Goal: Information Seeking & Learning: Learn about a topic

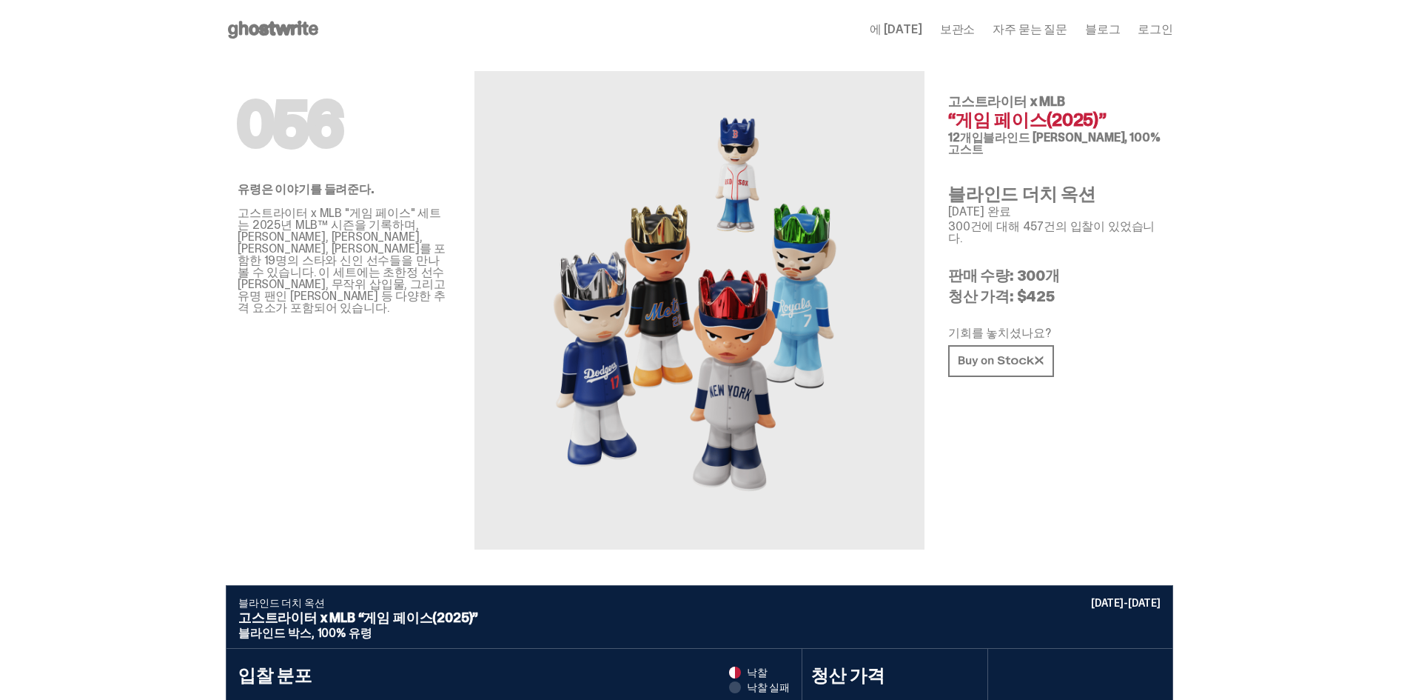
click at [1162, 268] on p "판매 수량: 300개" at bounding box center [1054, 275] width 213 height 15
click at [1071, 268] on p "판매 수량: 300개" at bounding box center [1054, 275] width 213 height 15
click at [1125, 289] on p "청산 가격: $425" at bounding box center [1054, 296] width 213 height 15
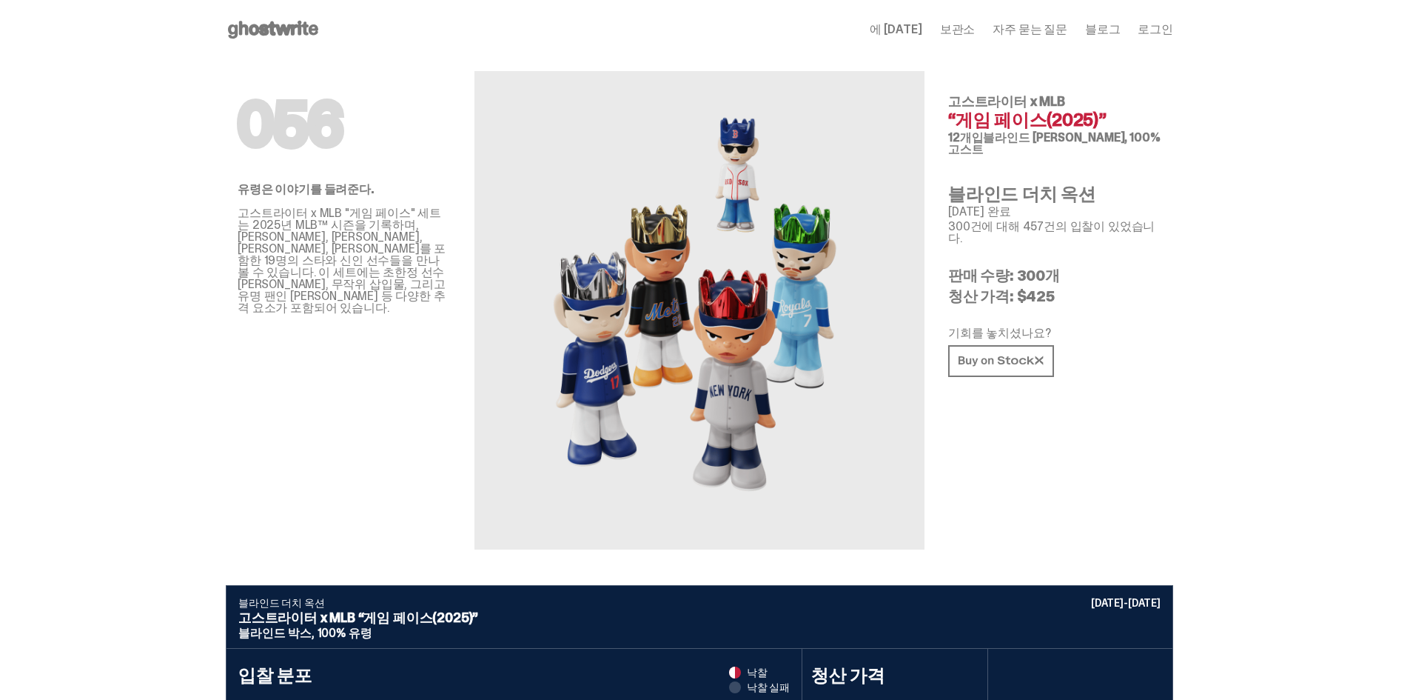
drag, startPoint x: 1124, startPoint y: 277, endPoint x: 1094, endPoint y: 274, distance: 29.8
click at [1094, 289] on p "청산 가격: $425" at bounding box center [1054, 296] width 213 height 15
click at [1002, 434] on div "056 고스트라이터 x MLB “게임 페이스(2025)” 12개입 블라인드 [PERSON_NAME], 100% 고스트 블라인드 더치 옥션 [D…" at bounding box center [1054, 304] width 213 height 490
click at [968, 289] on div "056 고스트라이터 x MLB “게임 페이스(2025)” 12개입 블라인드 [PERSON_NAME], 100% 고스트 블라인드 더치 옥션 [D…" at bounding box center [1054, 304] width 213 height 490
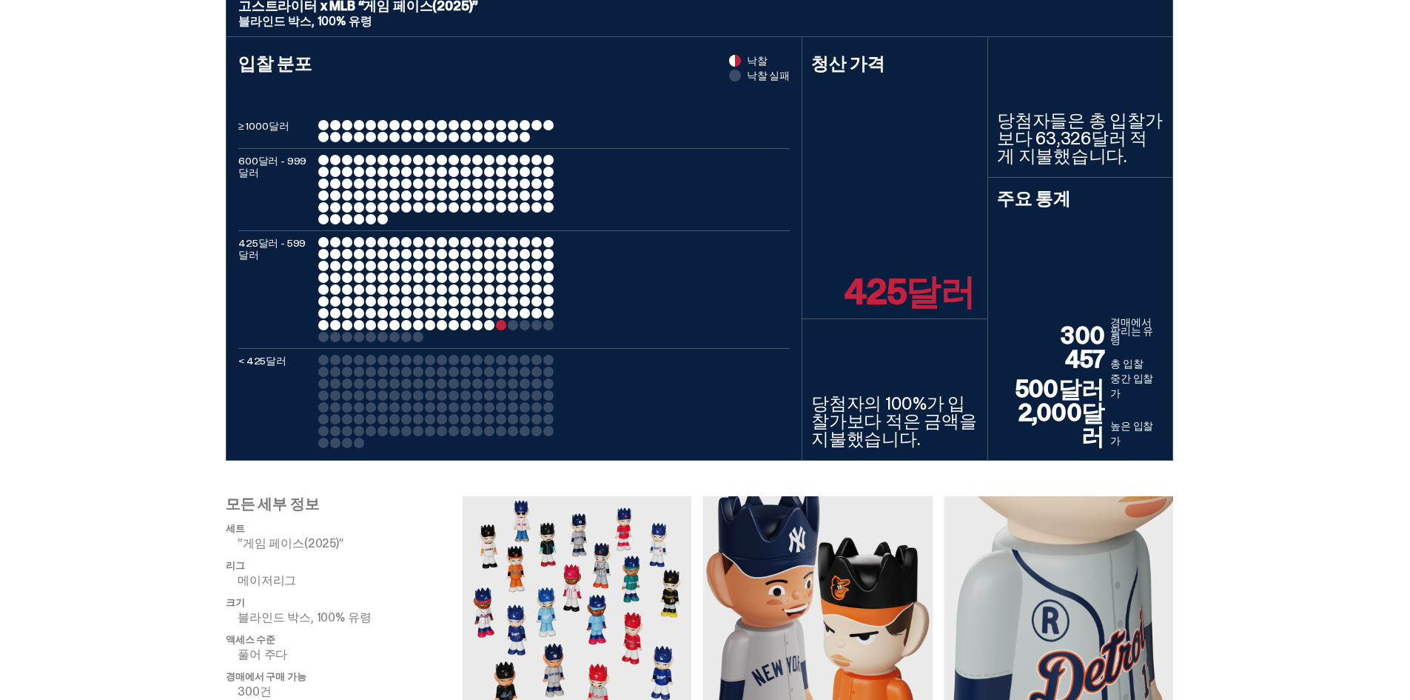
drag, startPoint x: 1251, startPoint y: 292, endPoint x: 1239, endPoint y: 252, distance: 41.5
click at [1239, 252] on div "블라인드 더치 옥션 [DATE]-[DATE] 고스트라이터 x MLB “게임 페이스(2025)” 블라인드 박스, 100% 유령 입찰 분포 낙찰 …" at bounding box center [699, 216] width 1399 height 487
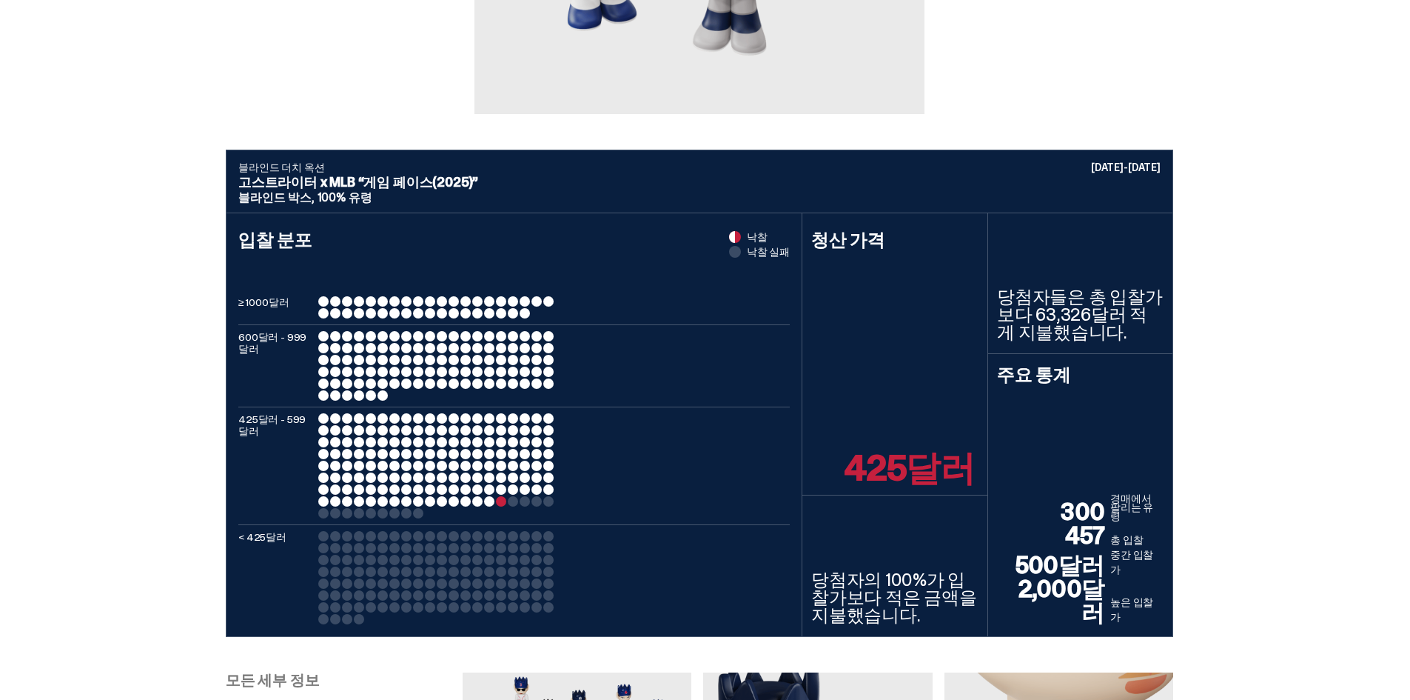
scroll to position [389, 0]
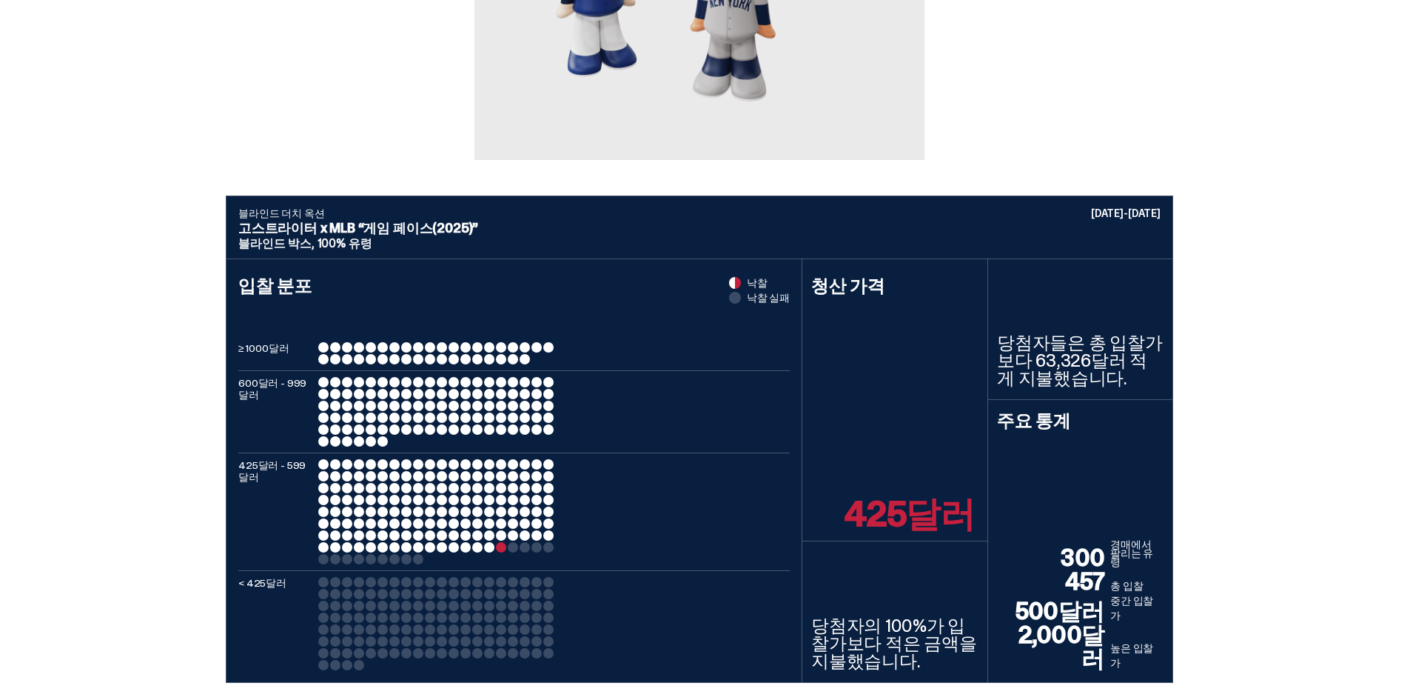
drag, startPoint x: 1272, startPoint y: 315, endPoint x: 1252, endPoint y: 289, distance: 33.3
click at [1252, 289] on div "블라인드 더치 옥션 [DATE]-[DATE] 고스트라이터 x MLB “게임 페이스(2025)” 블라인드 박스, 100% 유령 입찰 분포 낙찰 …" at bounding box center [699, 438] width 1399 height 487
drag, startPoint x: 1248, startPoint y: 285, endPoint x: 1225, endPoint y: 261, distance: 33.5
click at [1225, 261] on div "블라인드 더치 옥션 [DATE]-[DATE] 고스트라이터 x MLB “게임 페이스(2025)” 블라인드 박스, 100% 유령 입찰 분포 낙찰 …" at bounding box center [699, 438] width 1399 height 487
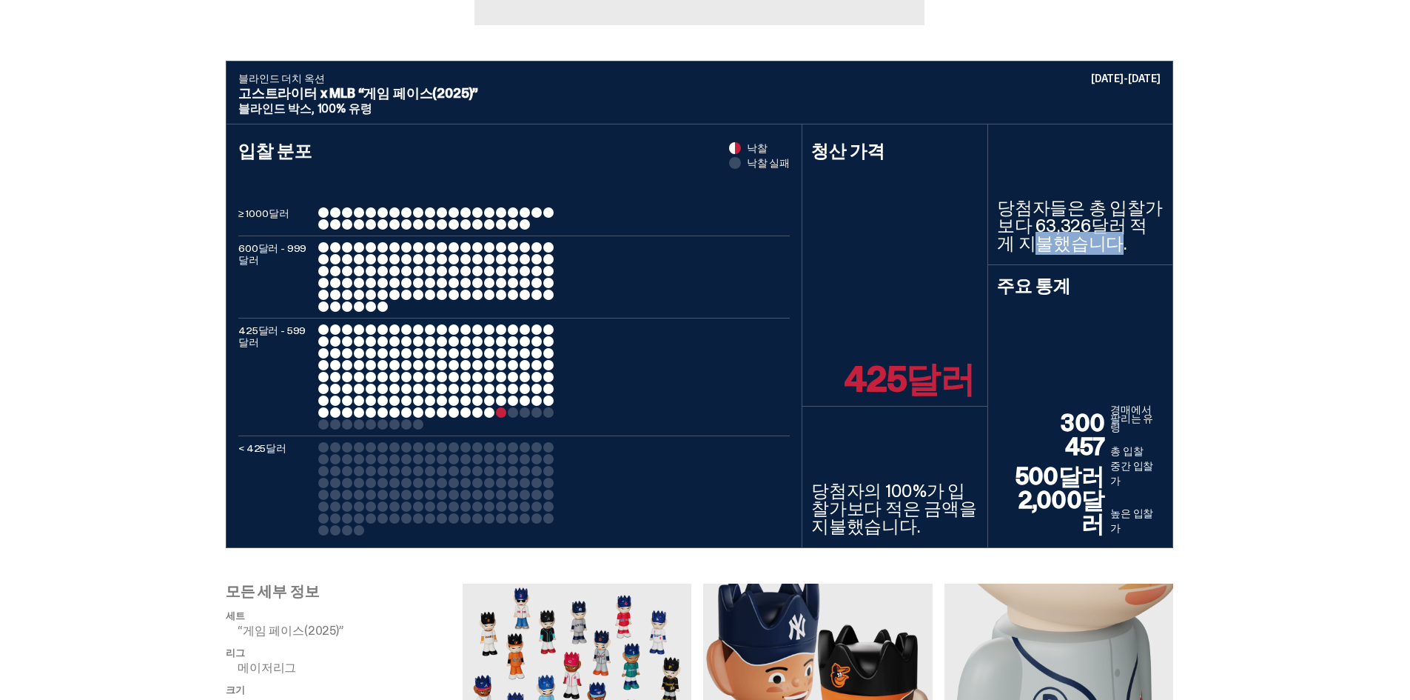
scroll to position [538, 0]
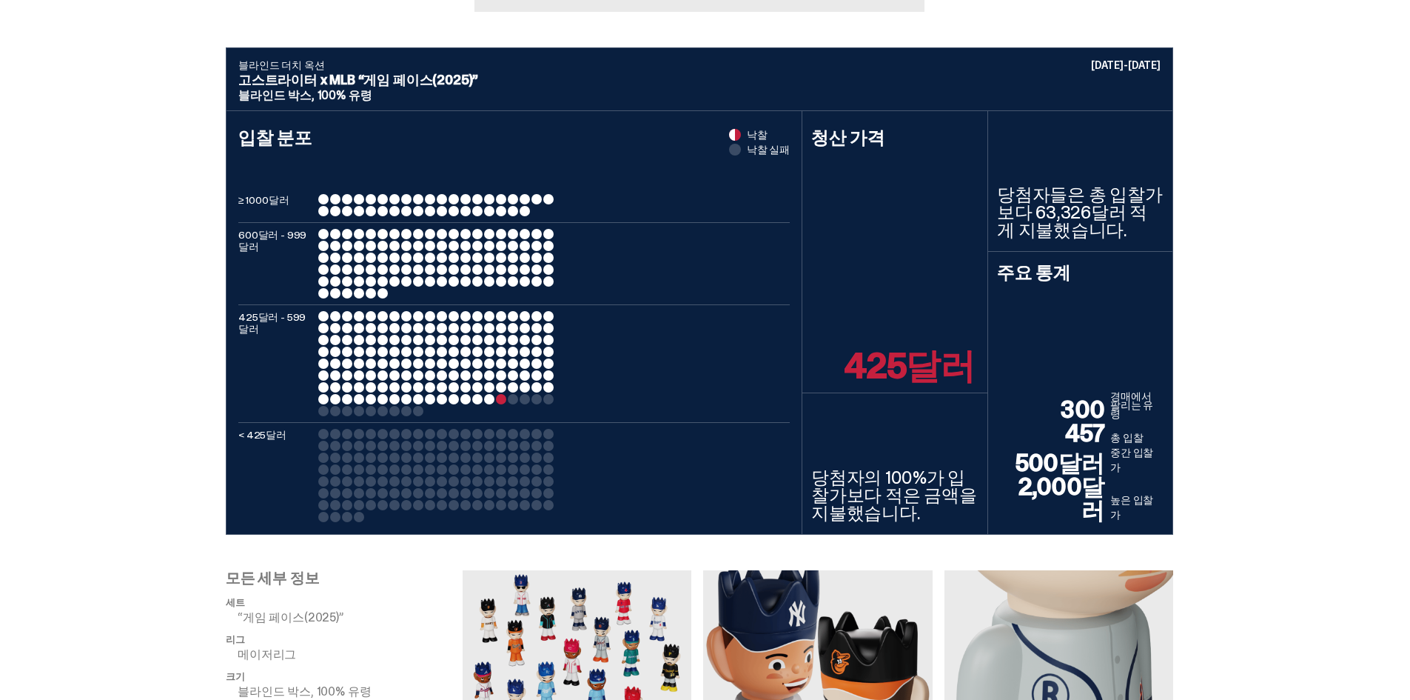
drag, startPoint x: 513, startPoint y: 406, endPoint x: 483, endPoint y: 407, distance: 30.4
click at [483, 407] on div at bounding box center [436, 363] width 237 height 105
drag, startPoint x: 784, startPoint y: 453, endPoint x: 738, endPoint y: 449, distance: 46.1
click at [738, 449] on div "< 425달러" at bounding box center [514, 475] width 552 height 93
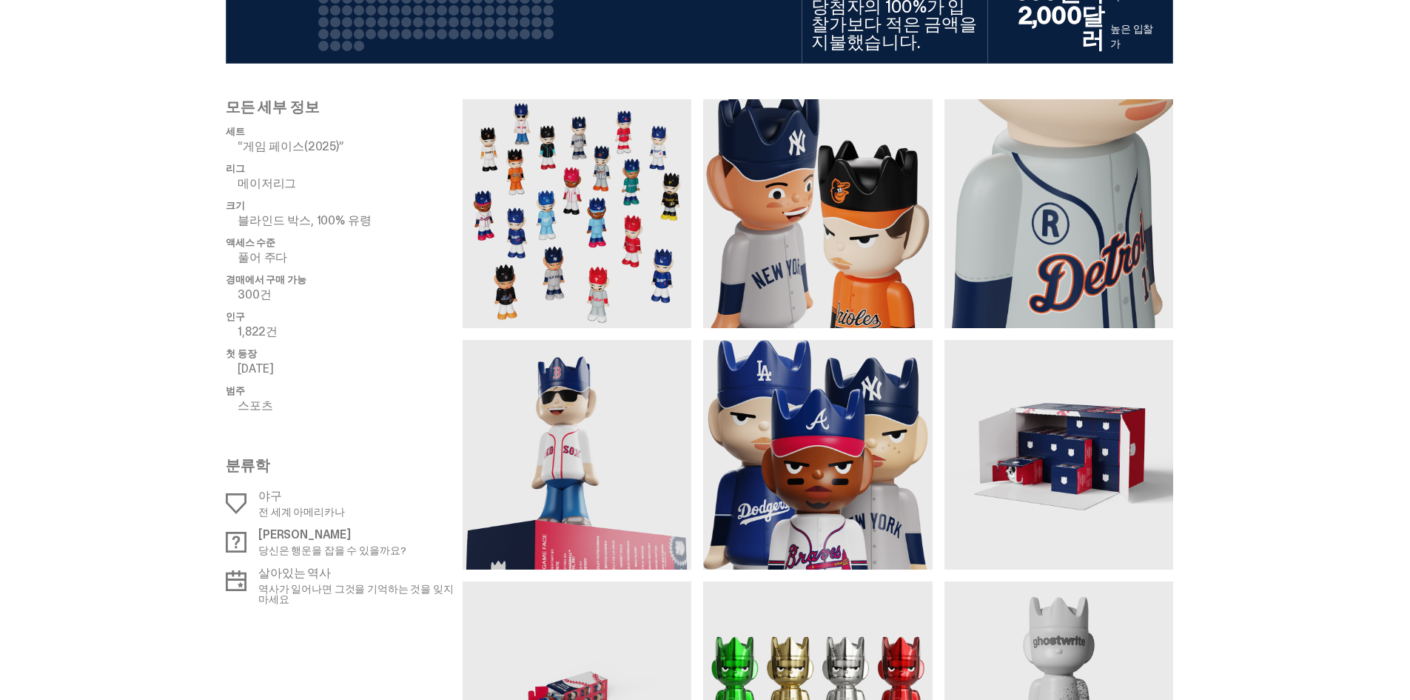
scroll to position [1056, 0]
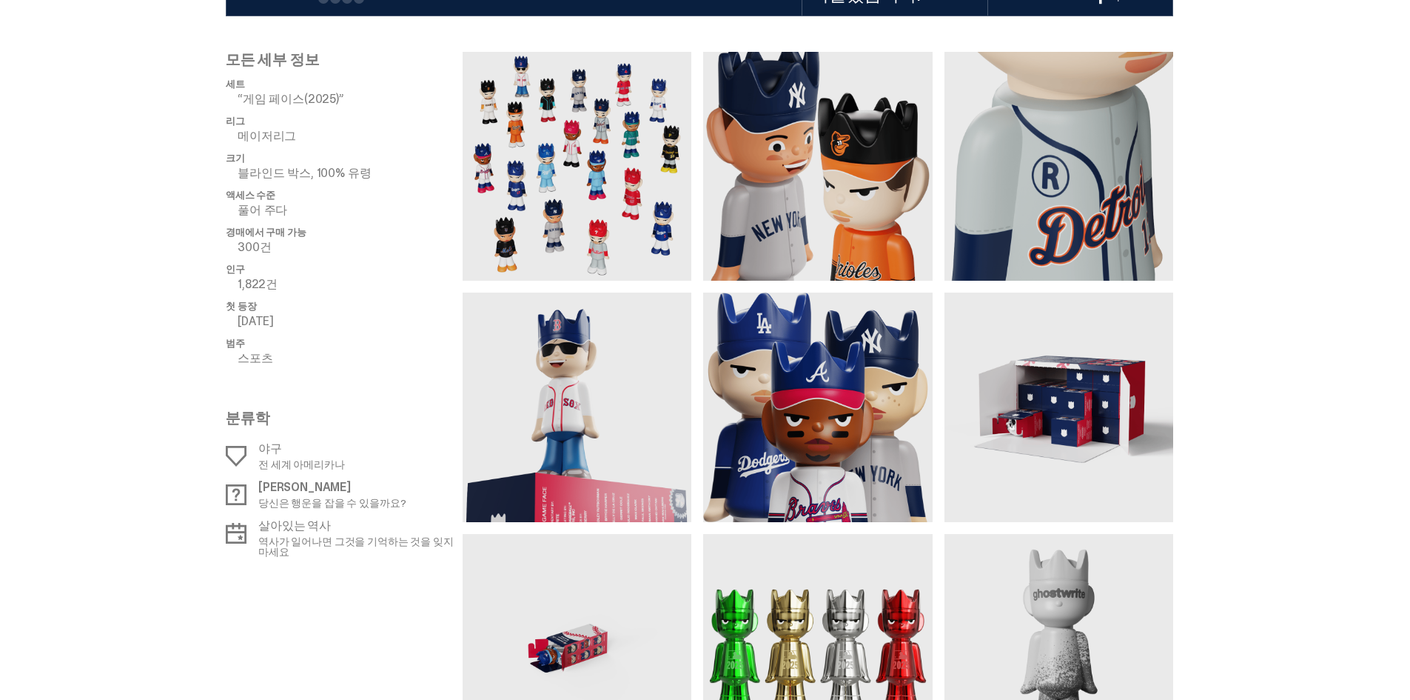
drag, startPoint x: 450, startPoint y: 304, endPoint x: 400, endPoint y: 304, distance: 50.4
click at [400, 304] on li "첫 등장 [DATE]" at bounding box center [344, 314] width 237 height 27
click at [401, 290] on ul "세트 “게임 페이스(2025)” 리그 메이저리그 크기 블라인드 박스, 100% 유령 액세스 수준 풀어 주다 경매에서 구매 가능 300건 인구 …" at bounding box center [344, 226] width 237 height 296
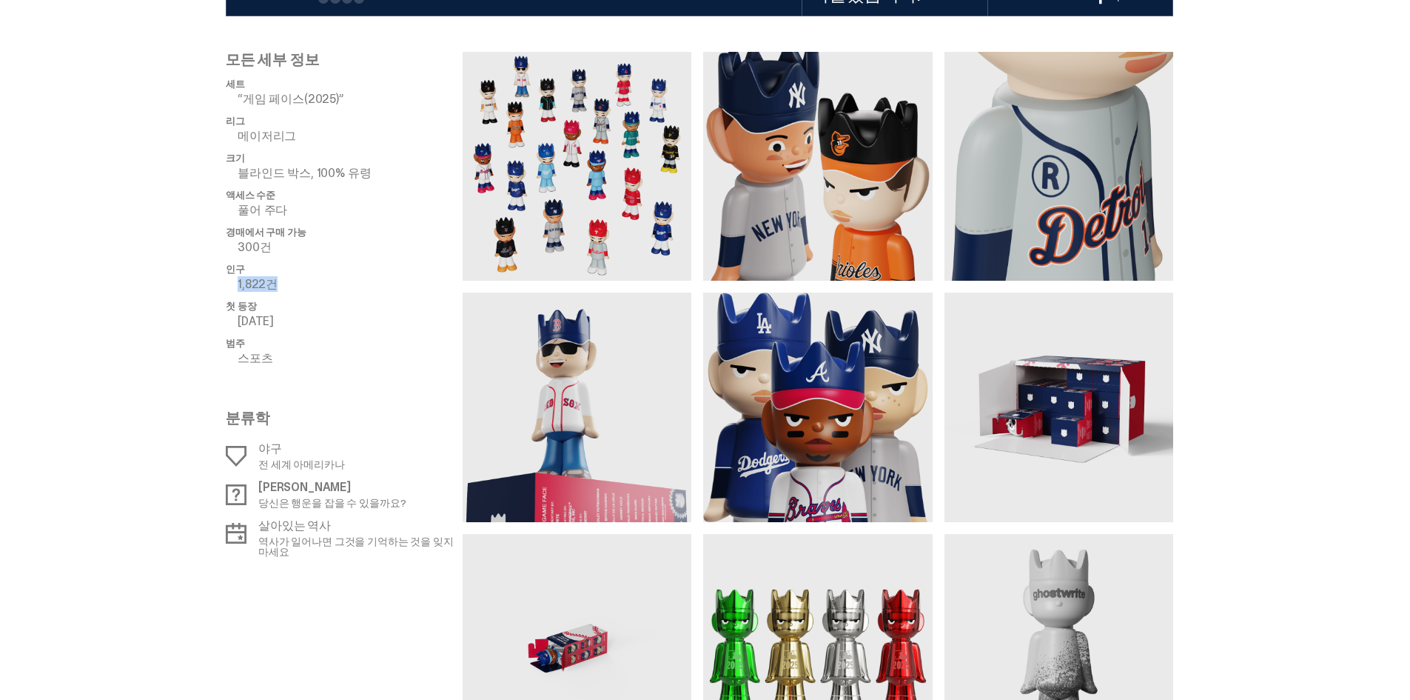
click at [421, 291] on ul "세트 “게임 페이스(2025)” 리그 메이저리그 크기 블라인드 박스, 100% 유령 액세스 수준 풀어 주다 경매에서 구매 가능 300건 인구 …" at bounding box center [344, 226] width 237 height 296
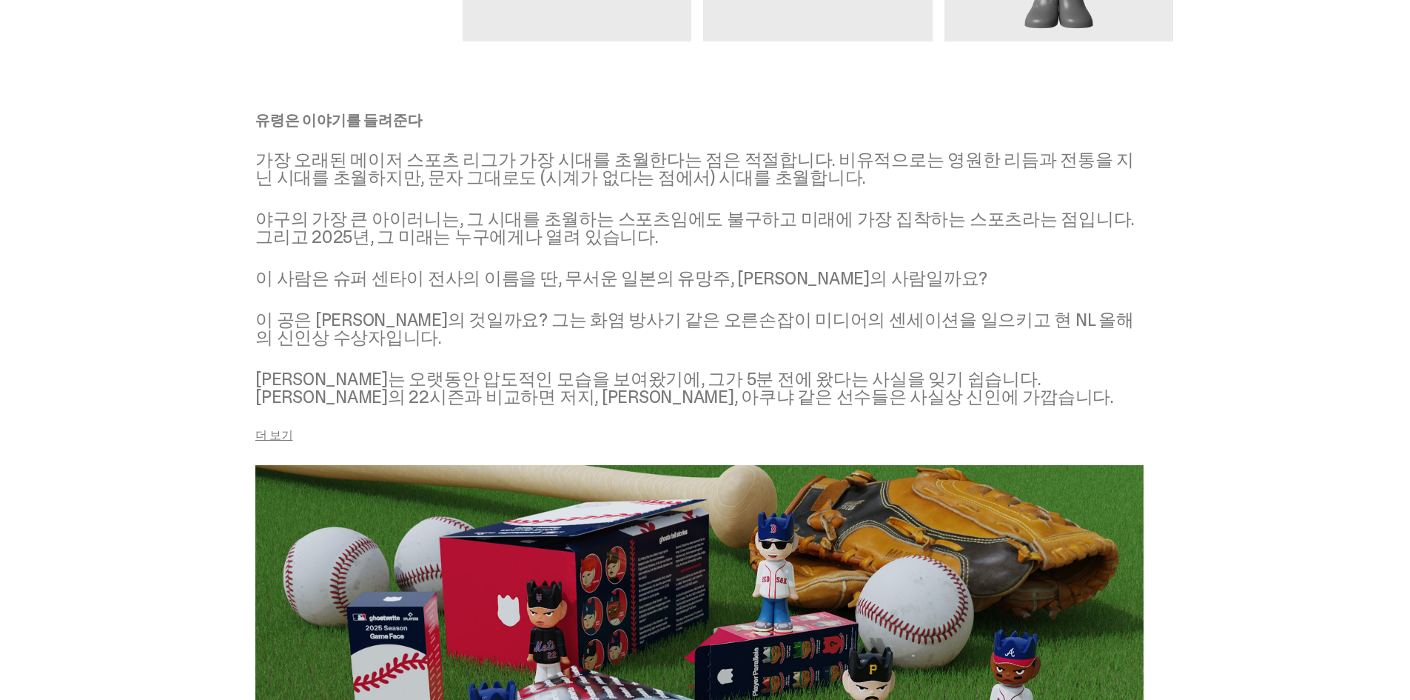
scroll to position [1796, 0]
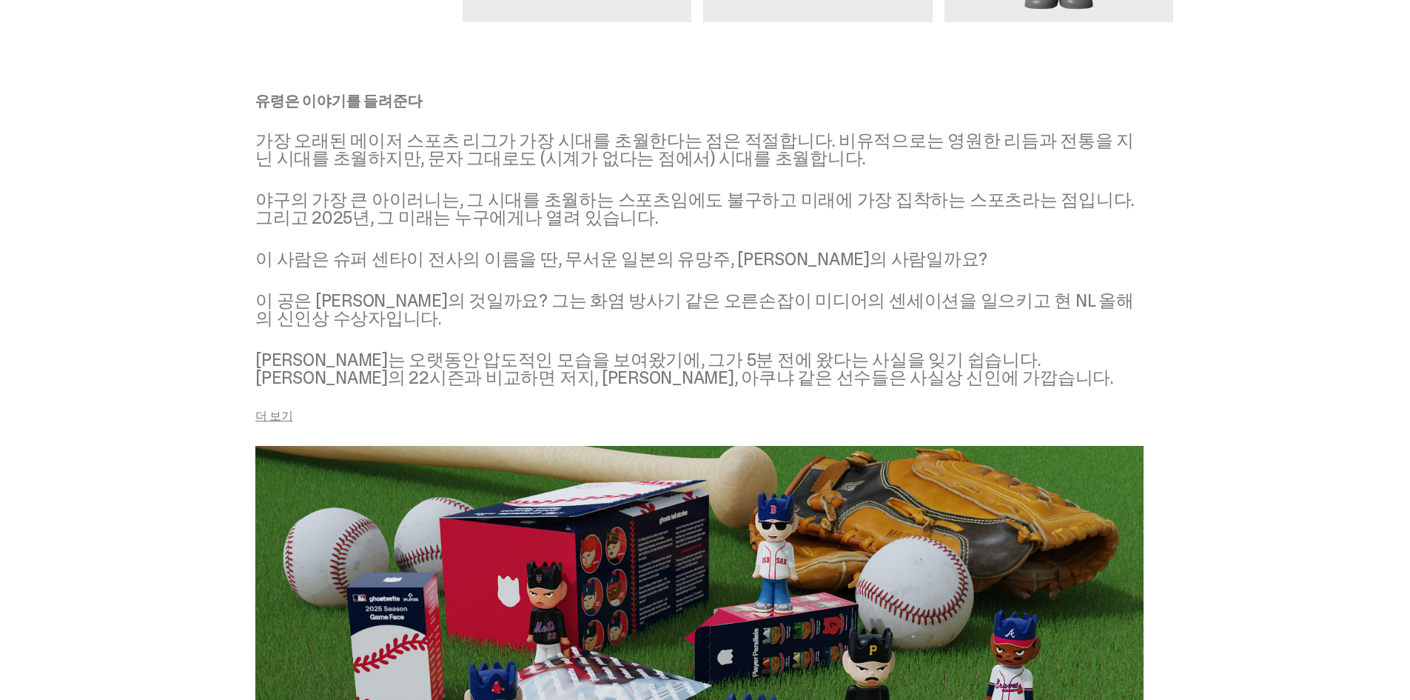
drag, startPoint x: 800, startPoint y: 396, endPoint x: 738, endPoint y: 382, distance: 63.0
click at [738, 382] on font "[PERSON_NAME]는 오랫동안 압도적인 모습을 보여왔기에, 그가 5분 전에 왔다는 사실을 잊기 쉽습니다. [PERSON_NAME]의 22…" at bounding box center [684, 368] width 859 height 41
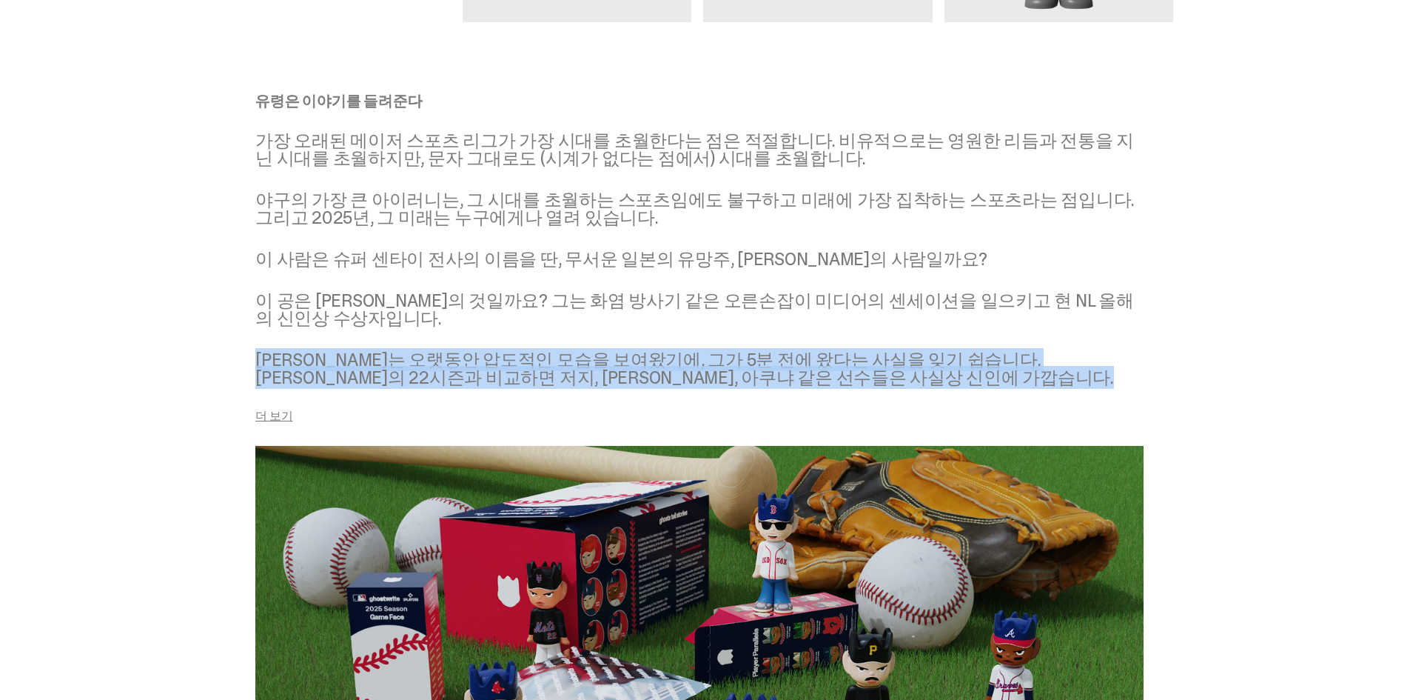
click at [738, 382] on font "[PERSON_NAME]는 오랫동안 압도적인 모습을 보여왔기에, 그가 5분 전에 왔다는 사실을 잊기 쉽습니다. [PERSON_NAME]의 22…" at bounding box center [684, 368] width 859 height 41
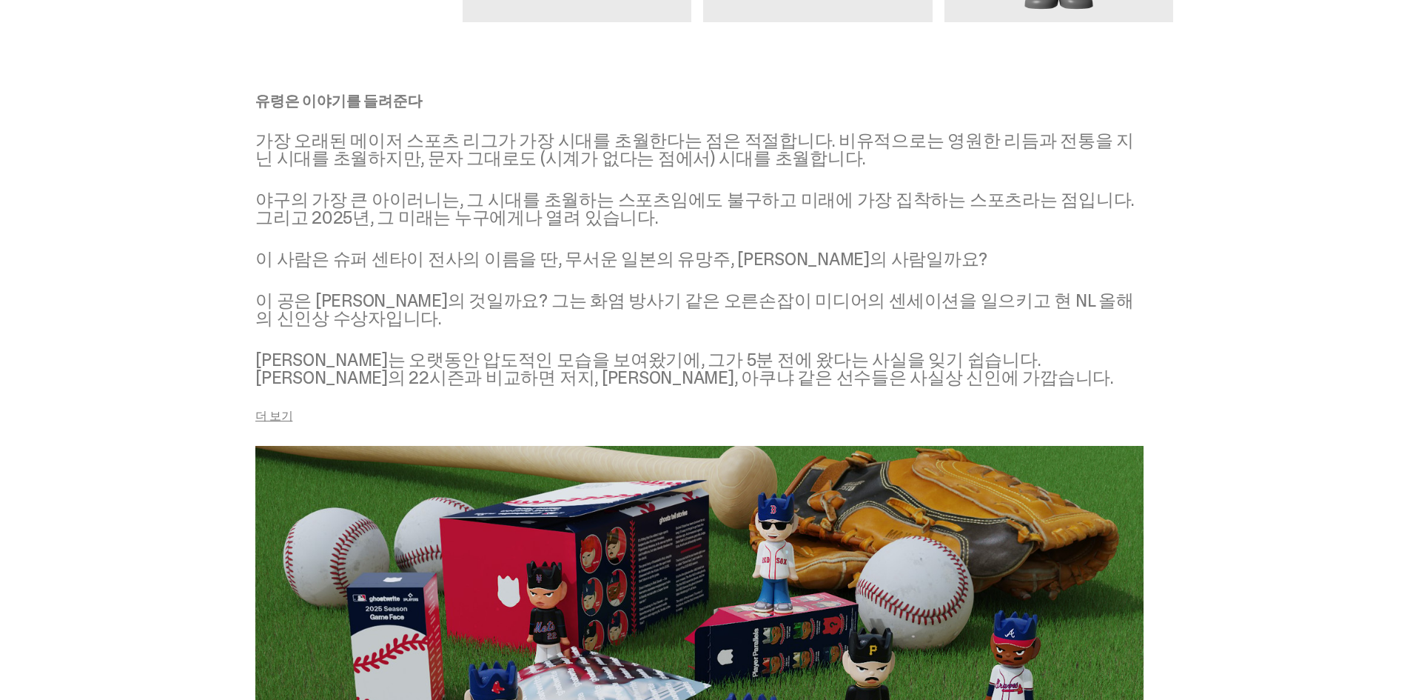
click at [768, 401] on div "유령은 이야기를 들려준다 가장 오래된 메이저 스포츠 리그가 가장 시대를 초월한다는 점은 적절합니다. 비유적으로는 영원한 리듬과 전통을 지닌 시…" at bounding box center [699, 257] width 888 height 329
click at [281, 415] on font "더 보기" at bounding box center [273, 416] width 37 height 16
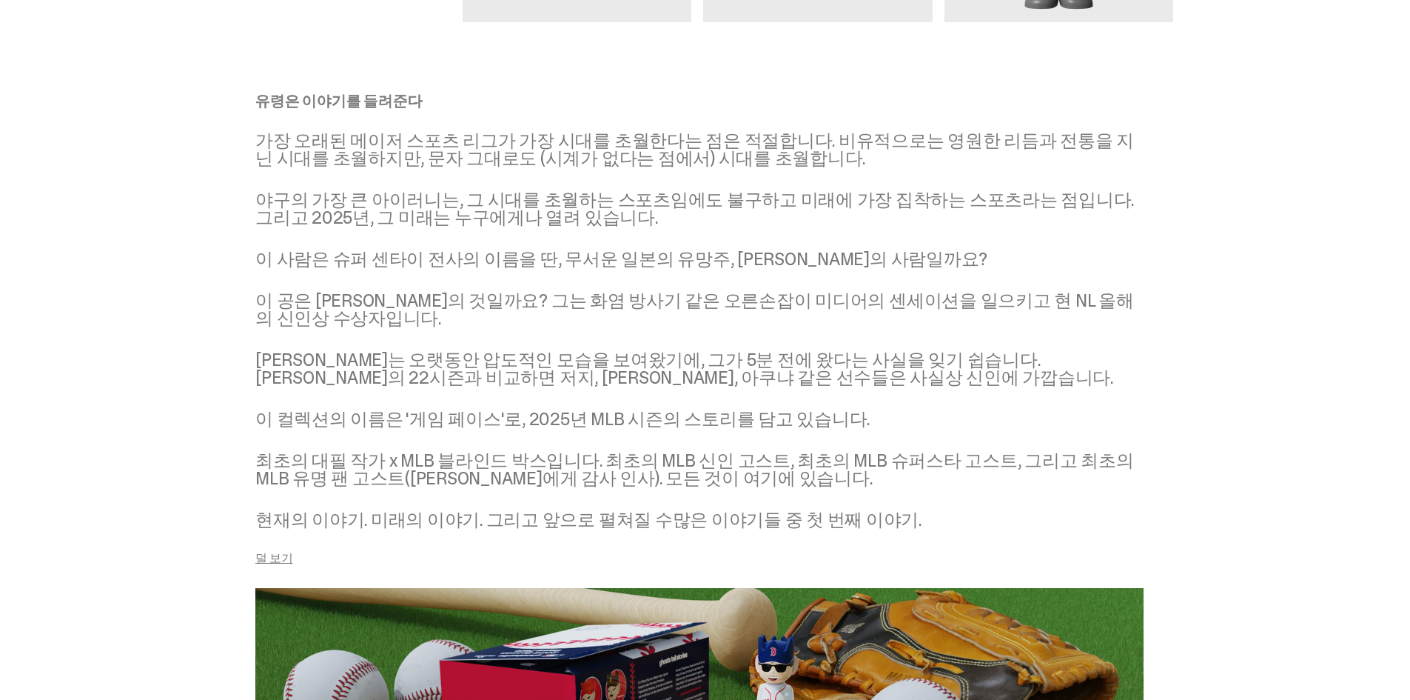
click at [685, 349] on font "[PERSON_NAME]는 오랫동안 압도적인 모습을 보여왔기에, 그가 5분 전에 왔다는 사실을 잊기 쉽습니다. [PERSON_NAME]의 22…" at bounding box center [684, 368] width 859 height 41
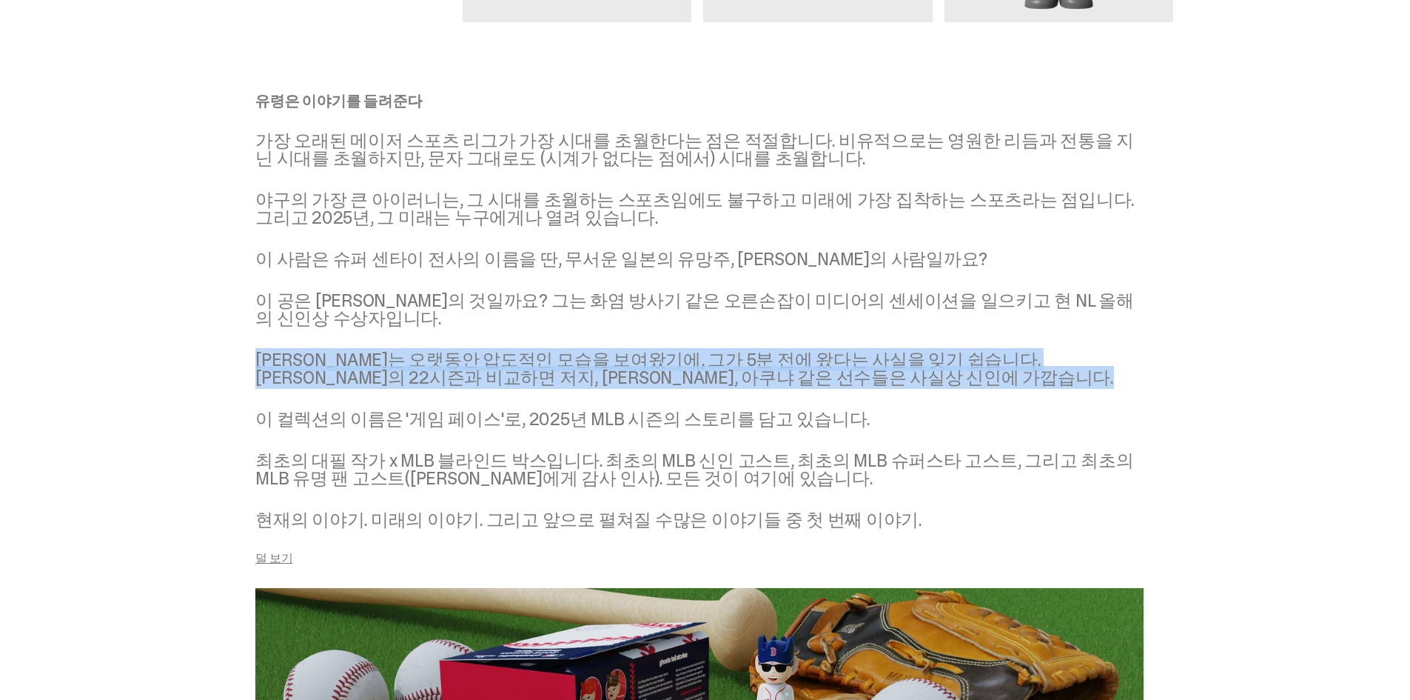
click at [685, 349] on font "[PERSON_NAME]는 오랫동안 압도적인 모습을 보여왔기에, 그가 5분 전에 왔다는 사실을 잊기 쉽습니다. [PERSON_NAME]의 22…" at bounding box center [684, 368] width 859 height 41
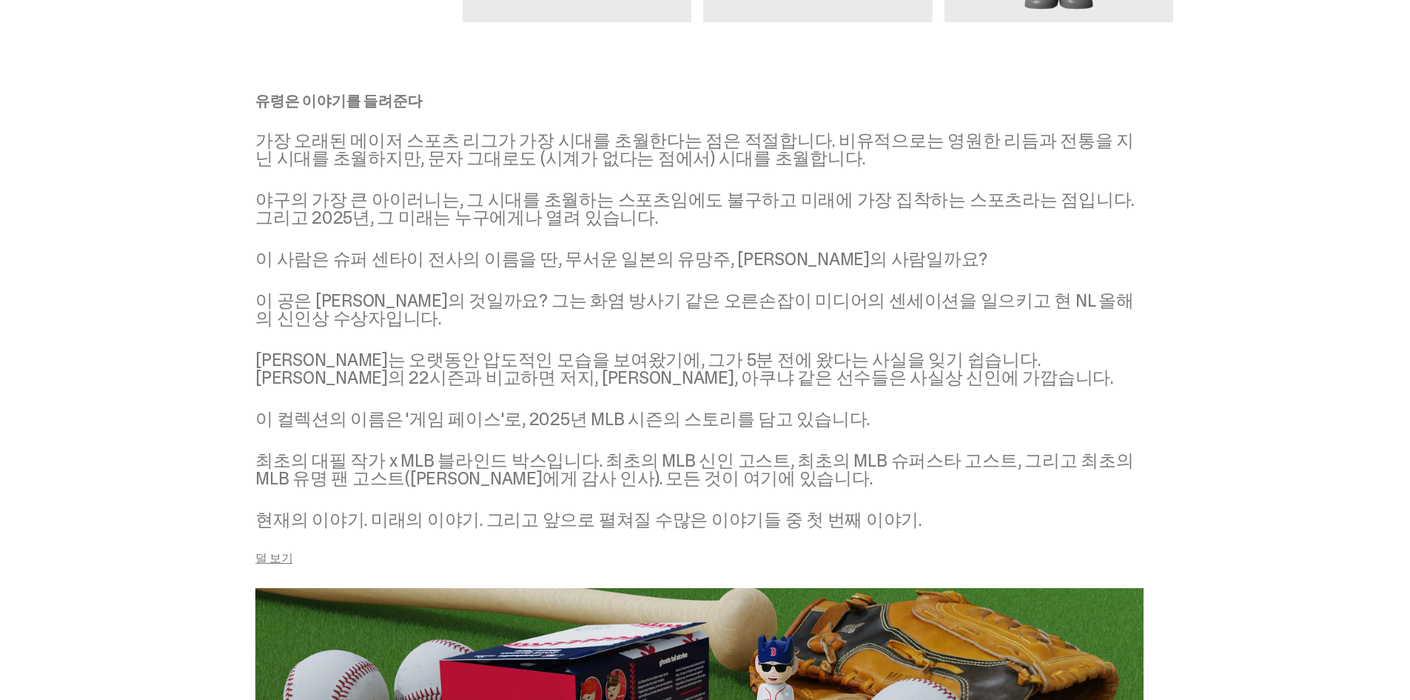
click at [810, 400] on div "유령은 이야기를 들려준다 가장 오래된 메이저 스포츠 리그가 가장 시대를 초월한다는 점은 적절합니다. 비유적으로는 영원한 리듬과 전통을 지닌 시…" at bounding box center [699, 328] width 888 height 471
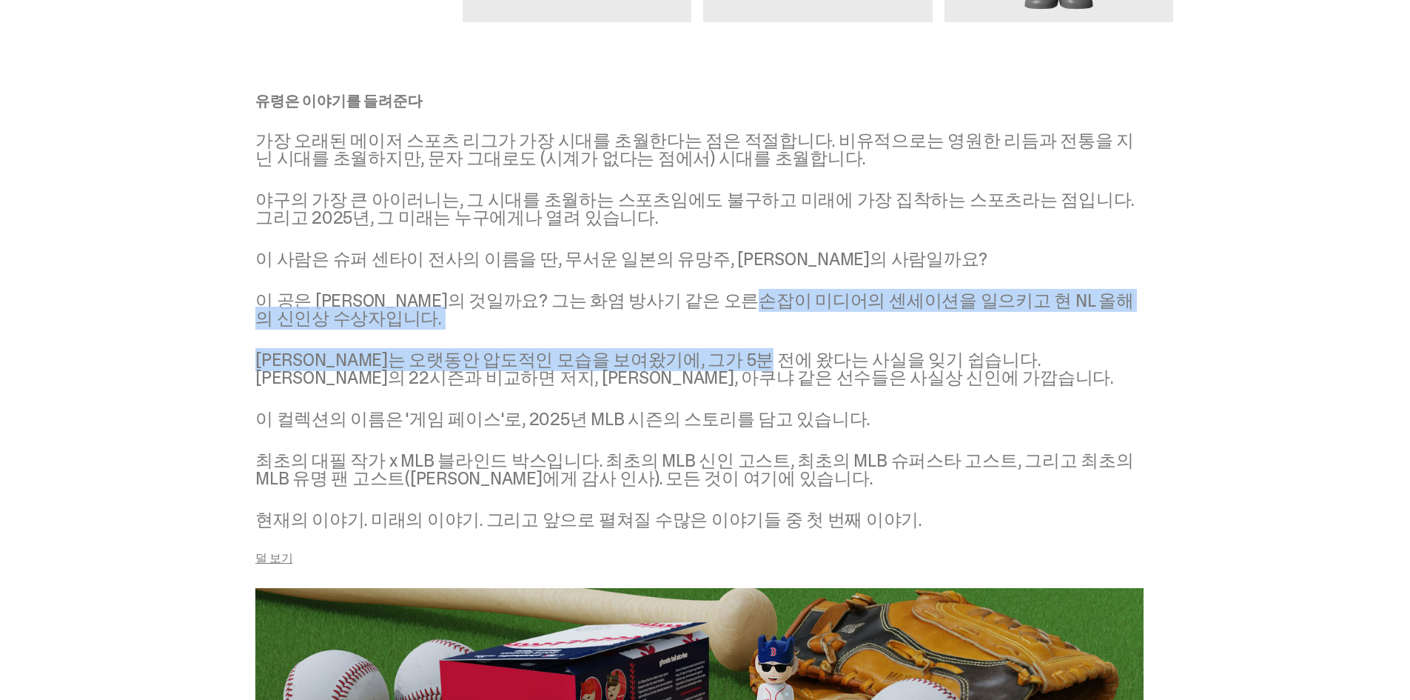
click at [791, 274] on div "유령은 이야기를 들려준다 가장 오래된 메이저 스포츠 리그가 가장 시대를 초월한다는 점은 적절합니다. 비유적으로는 영원한 리듬과 전통을 지닌 시…" at bounding box center [699, 328] width 888 height 471
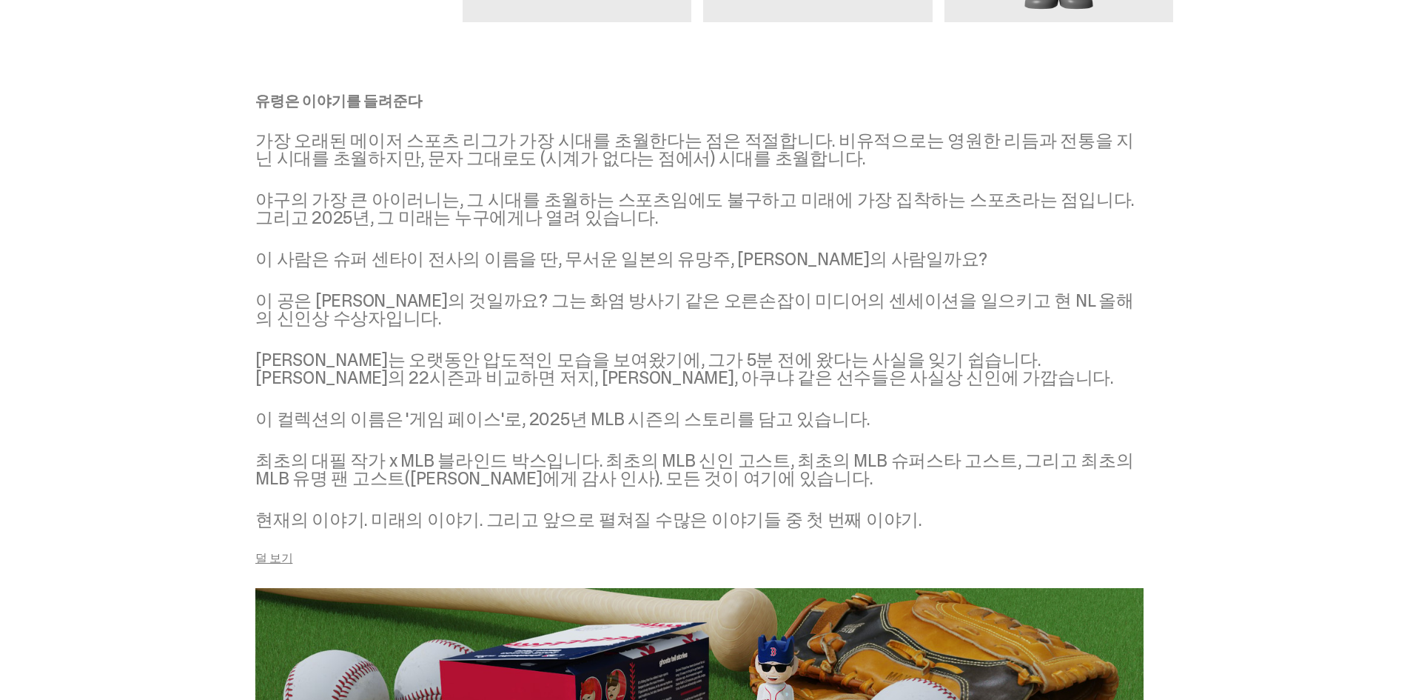
click at [699, 182] on div "유령은 이야기를 들려준다 가장 오래된 메이저 스포츠 리그가 가장 시대를 초월한다는 점은 적절합니다. 비유적으로는 영원한 리듬과 전통을 지닌 시…" at bounding box center [699, 328] width 888 height 471
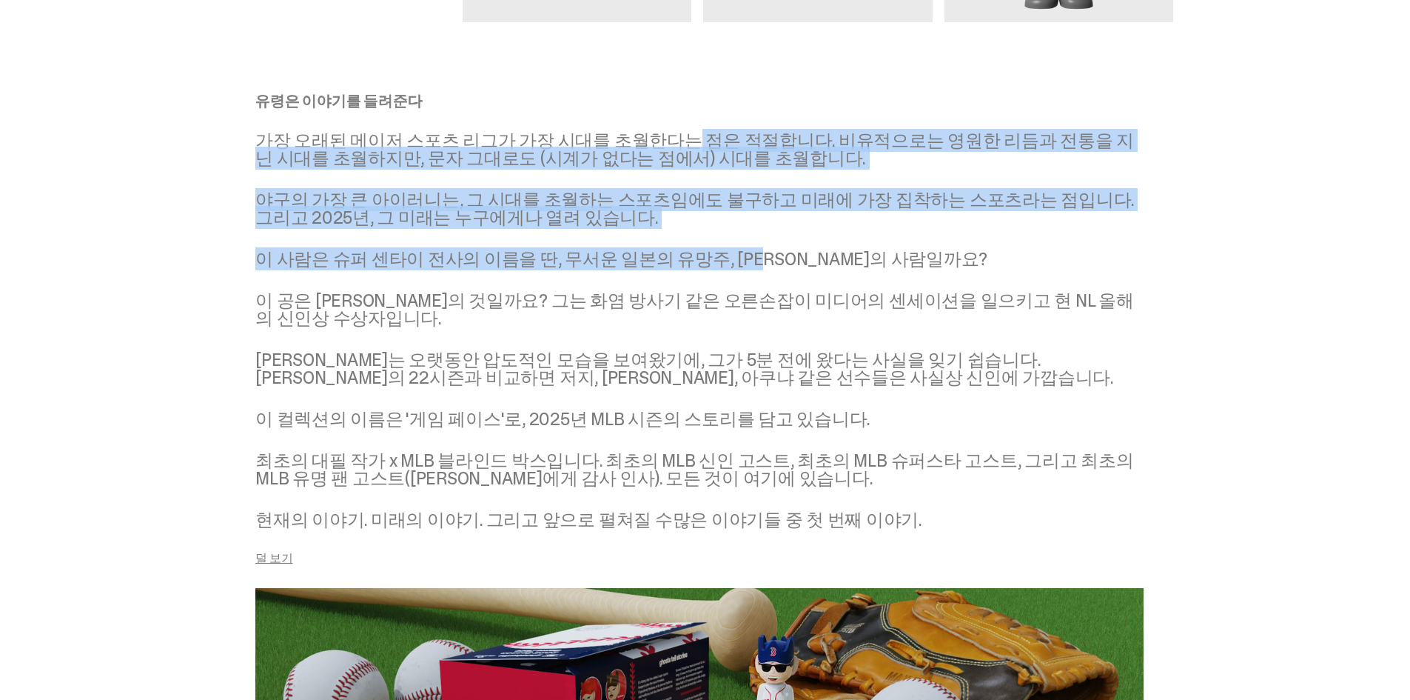
drag, startPoint x: 672, startPoint y: 127, endPoint x: 769, endPoint y: 263, distance: 166.6
click at [755, 251] on div "유령은 이야기를 들려준다 가장 오래된 메이저 스포츠 리그가 가장 시대를 초월한다는 점은 적절합니다. 비유적으로는 영원한 리듬과 전통을 지닌 시…" at bounding box center [699, 328] width 888 height 471
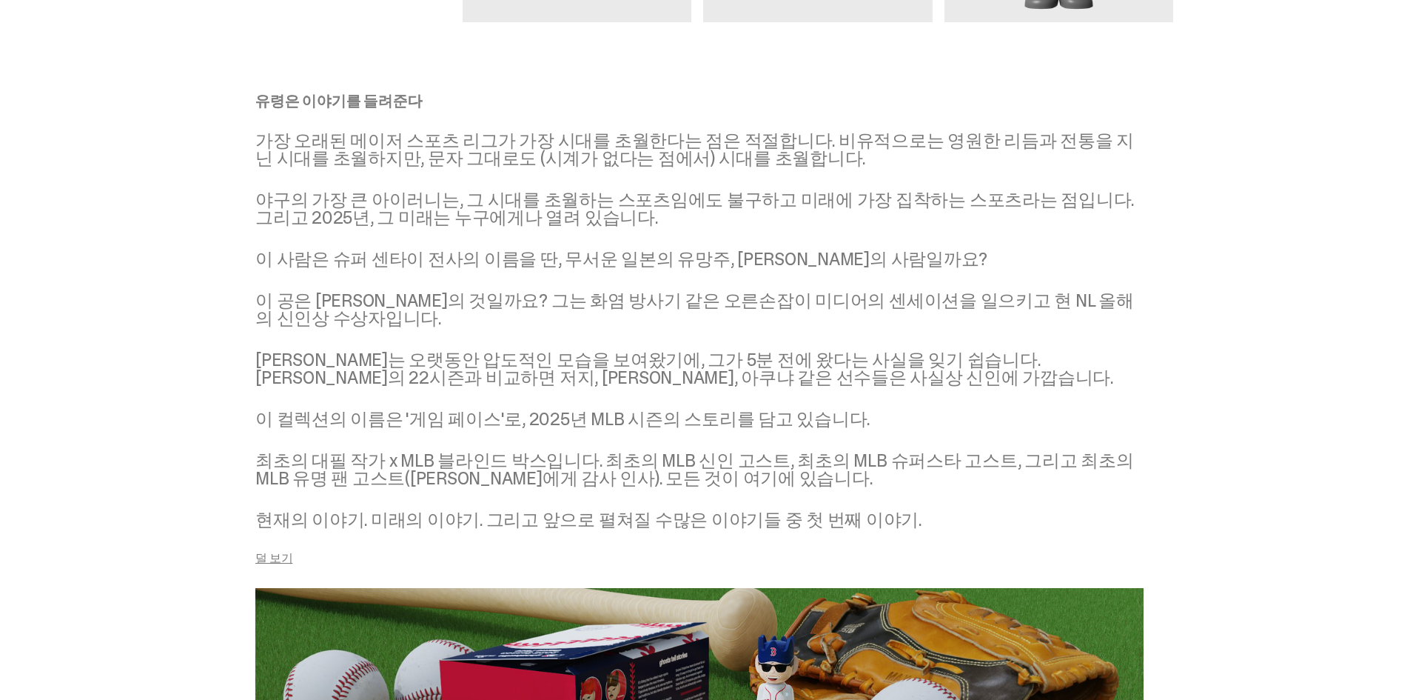
click at [781, 270] on font "이 사람은 슈퍼 센타이 전사의 이름을 딴, 무서운 일본의 유망주, [PERSON_NAME]의 사람일까요?" at bounding box center [621, 258] width 732 height 23
click at [782, 270] on font "이 사람은 슈퍼 센타이 전사의 이름을 딴, 무서운 일본의 유망주, [PERSON_NAME]의 사람일까요?" at bounding box center [621, 258] width 732 height 23
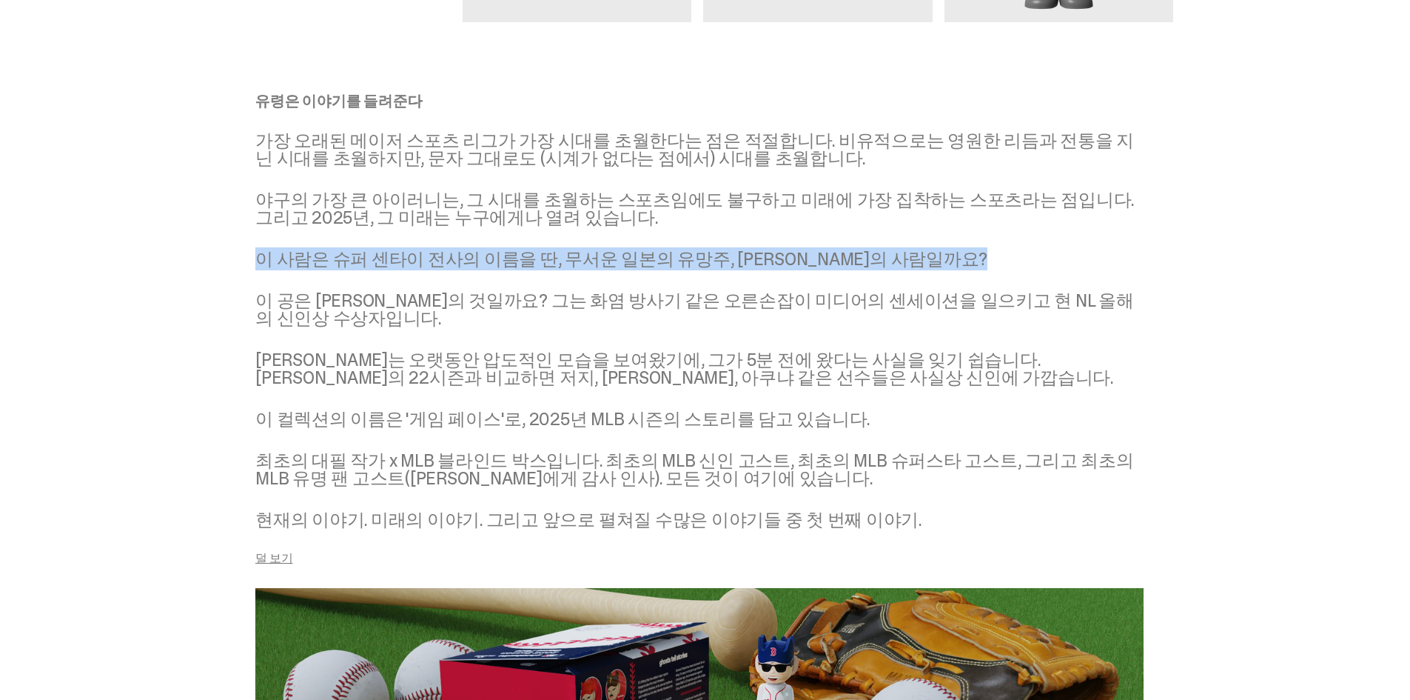
click at [782, 270] on font "이 사람은 슈퍼 센타이 전사의 이름을 딴, 무서운 일본의 유망주, [PERSON_NAME]의 사람일까요?" at bounding box center [621, 258] width 732 height 23
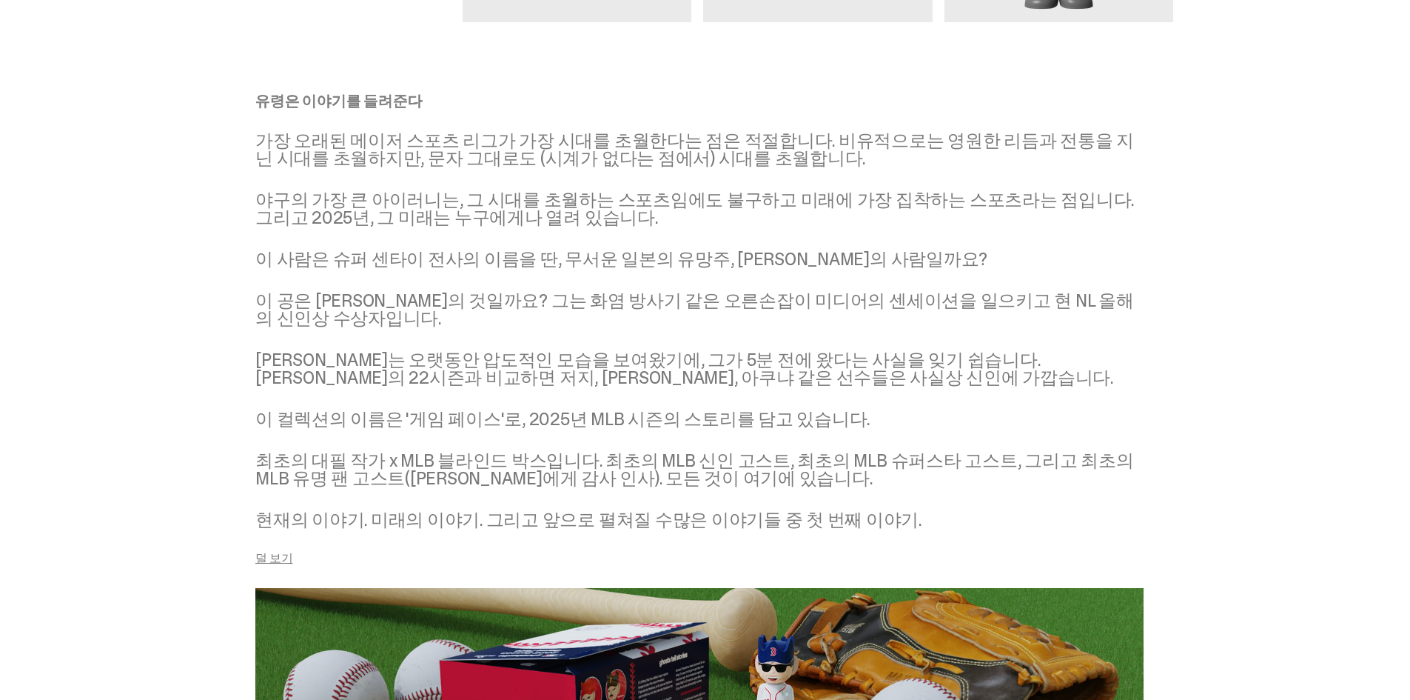
click at [844, 309] on font "이 공은 [PERSON_NAME]의 것일까요? 그는 화염 방사기 같은 오른손잡이 미디어의 센세이션을 일으키고 현 NL 올해의 신인상 수상자입니…" at bounding box center [694, 309] width 879 height 41
drag, startPoint x: 844, startPoint y: 309, endPoint x: 763, endPoint y: 310, distance: 80.7
click at [763, 310] on font "이 공은 [PERSON_NAME]의 것일까요? 그는 화염 방사기 같은 오른손잡이 미디어의 센세이션을 일으키고 현 NL 올해의 신인상 수상자입니…" at bounding box center [694, 309] width 879 height 41
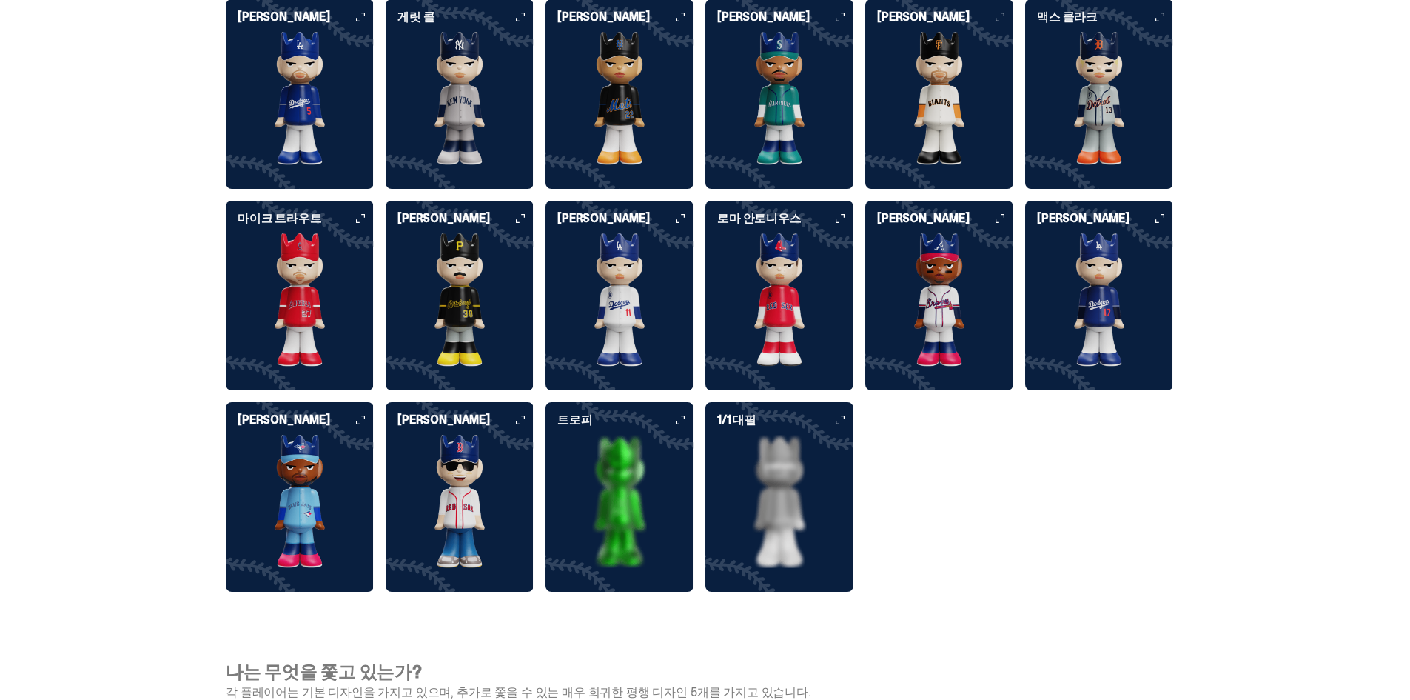
scroll to position [4091, 0]
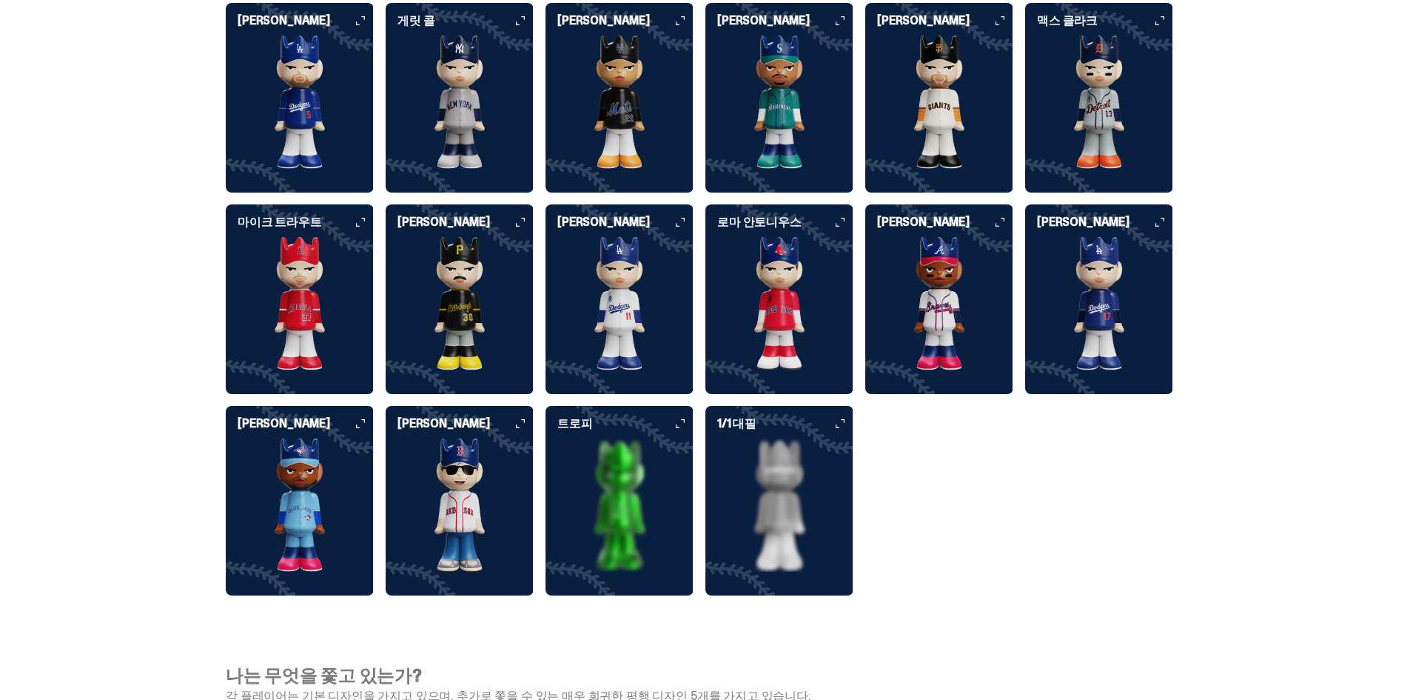
drag, startPoint x: 940, startPoint y: 502, endPoint x: 913, endPoint y: 505, distance: 26.8
click at [913, 505] on div "[PERSON_NAME] [PERSON_NAME] 바비 윗 주니어 브라이스 하퍼 [PERSON_NAME] 엘리 드 라 크루즈 [PERSON_N…" at bounding box center [700, 199] width 948 height 794
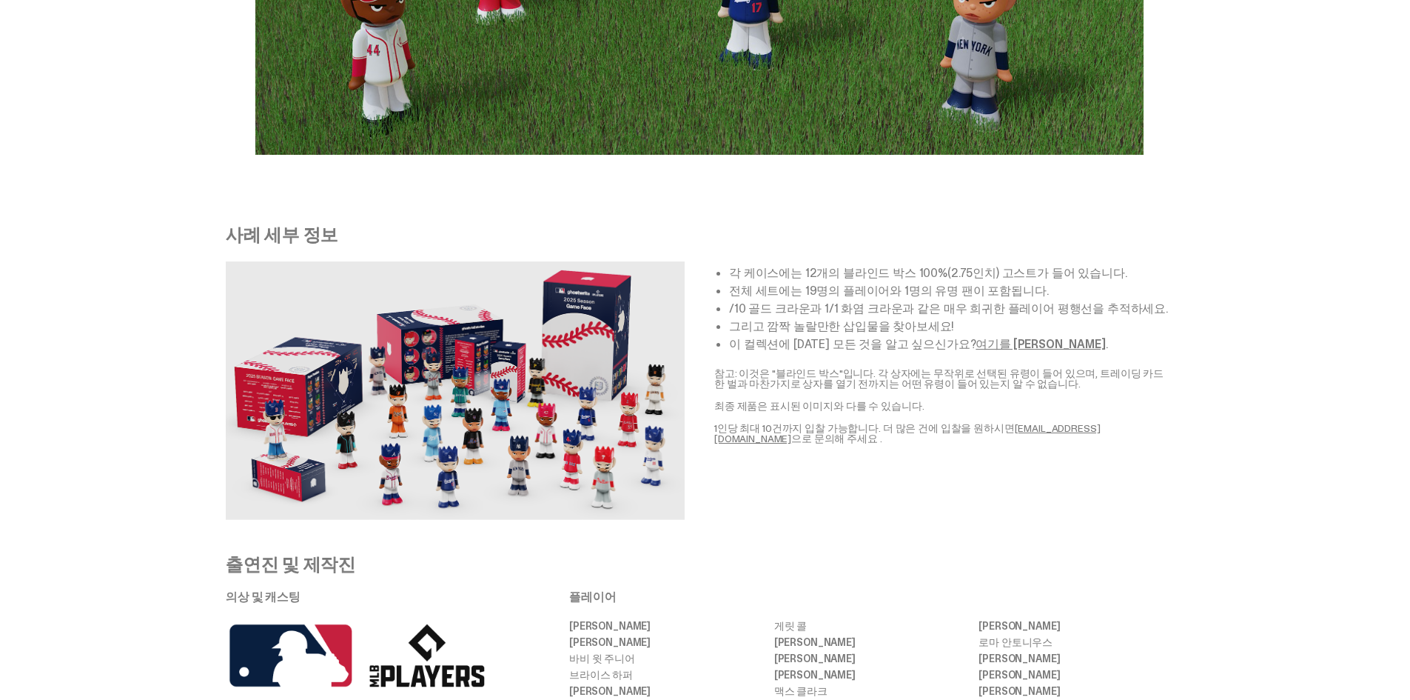
scroll to position [3055, 0]
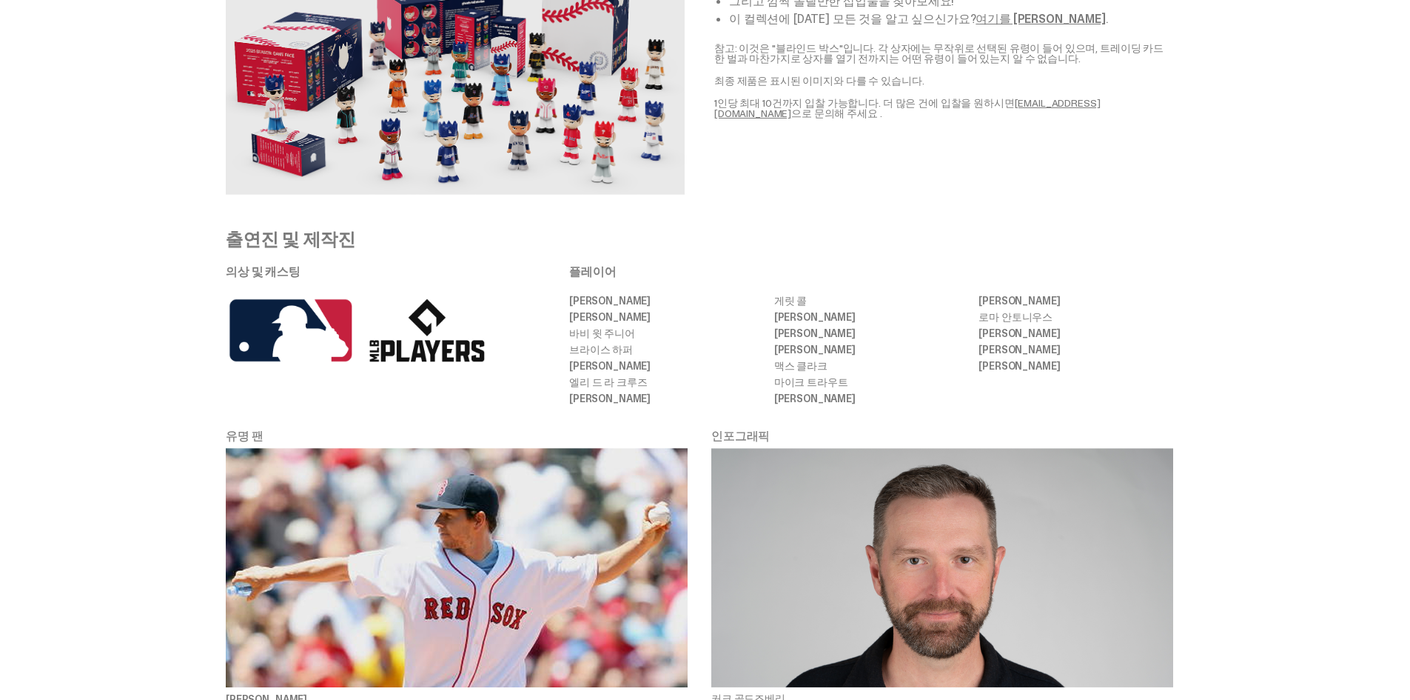
click at [860, 232] on p "출연진 및 제작진" at bounding box center [700, 239] width 948 height 18
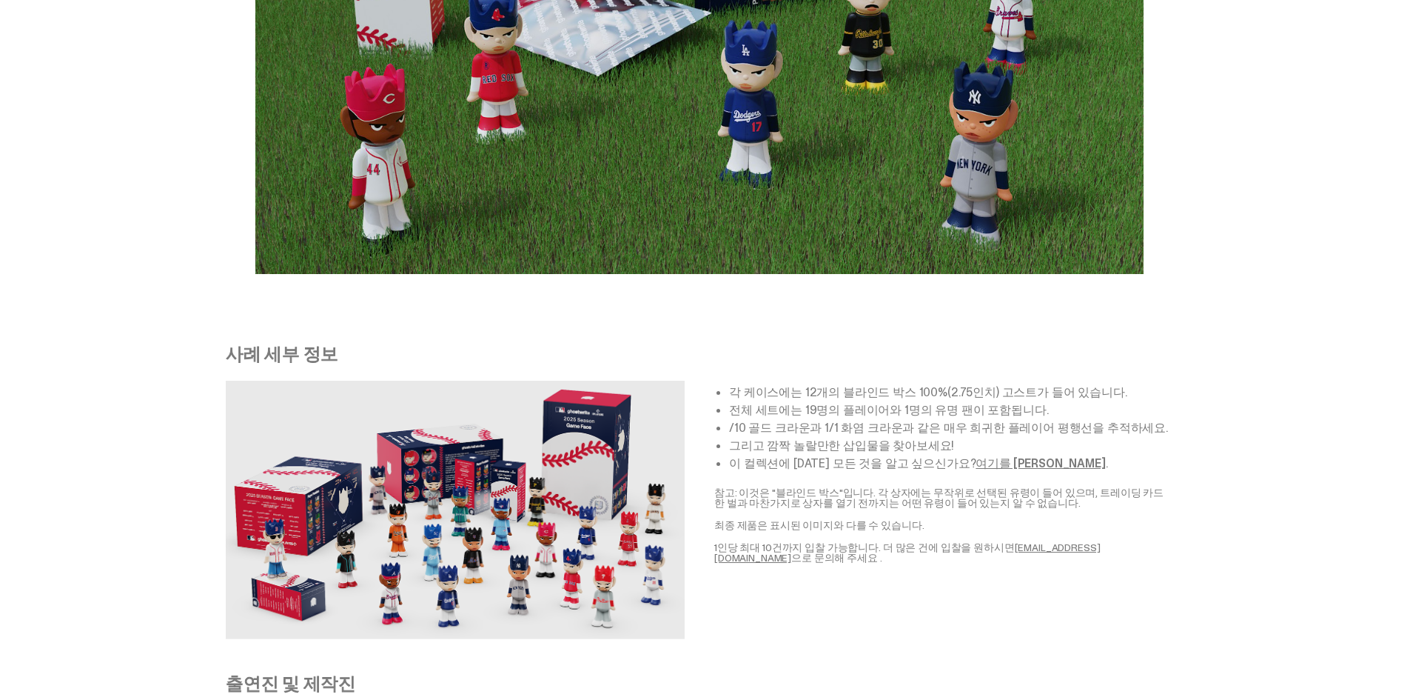
click at [995, 384] on font "각 케이스에는 12개의 블라인드 박스 100%(2.75인치) 고스트가 들어 있습니다." at bounding box center [928, 392] width 398 height 16
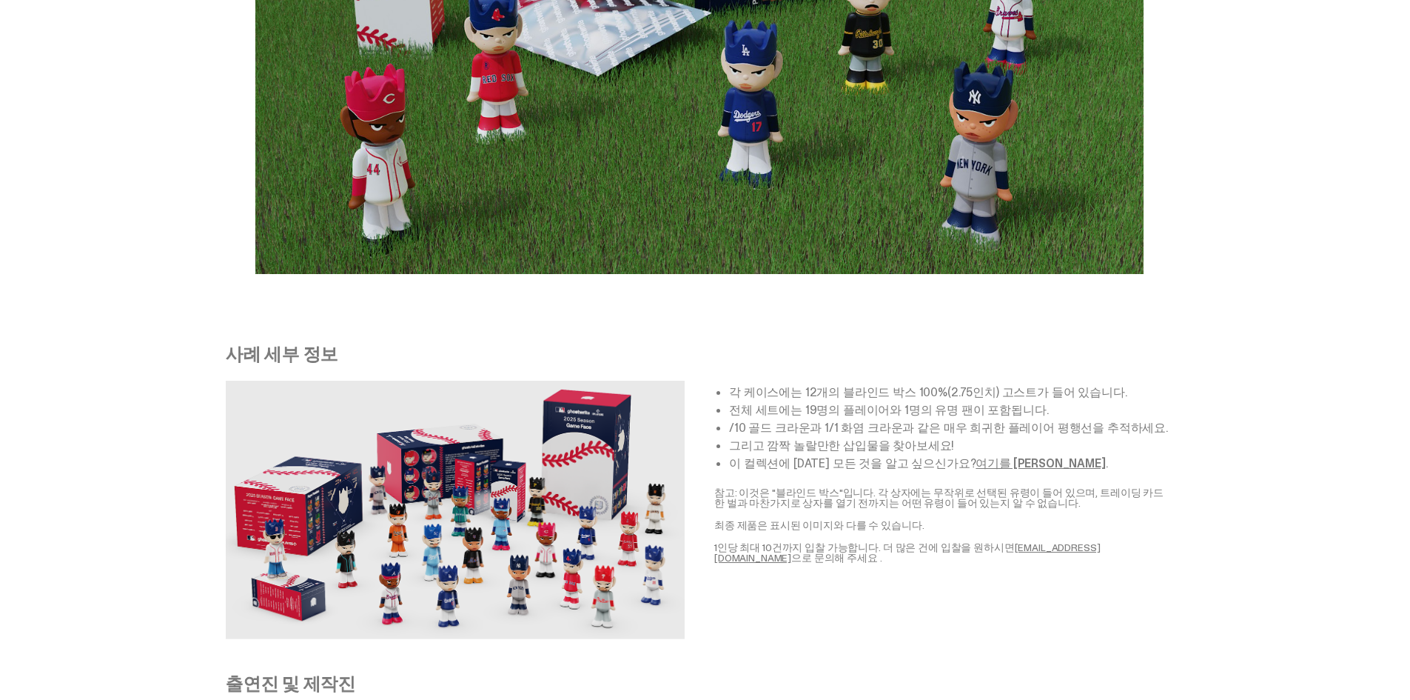
click at [1088, 347] on p "사례 세부 정보" at bounding box center [700, 354] width 948 height 18
drag, startPoint x: 1083, startPoint y: 347, endPoint x: 1010, endPoint y: 344, distance: 73.4
click at [1010, 345] on p "사례 세부 정보" at bounding box center [700, 354] width 948 height 18
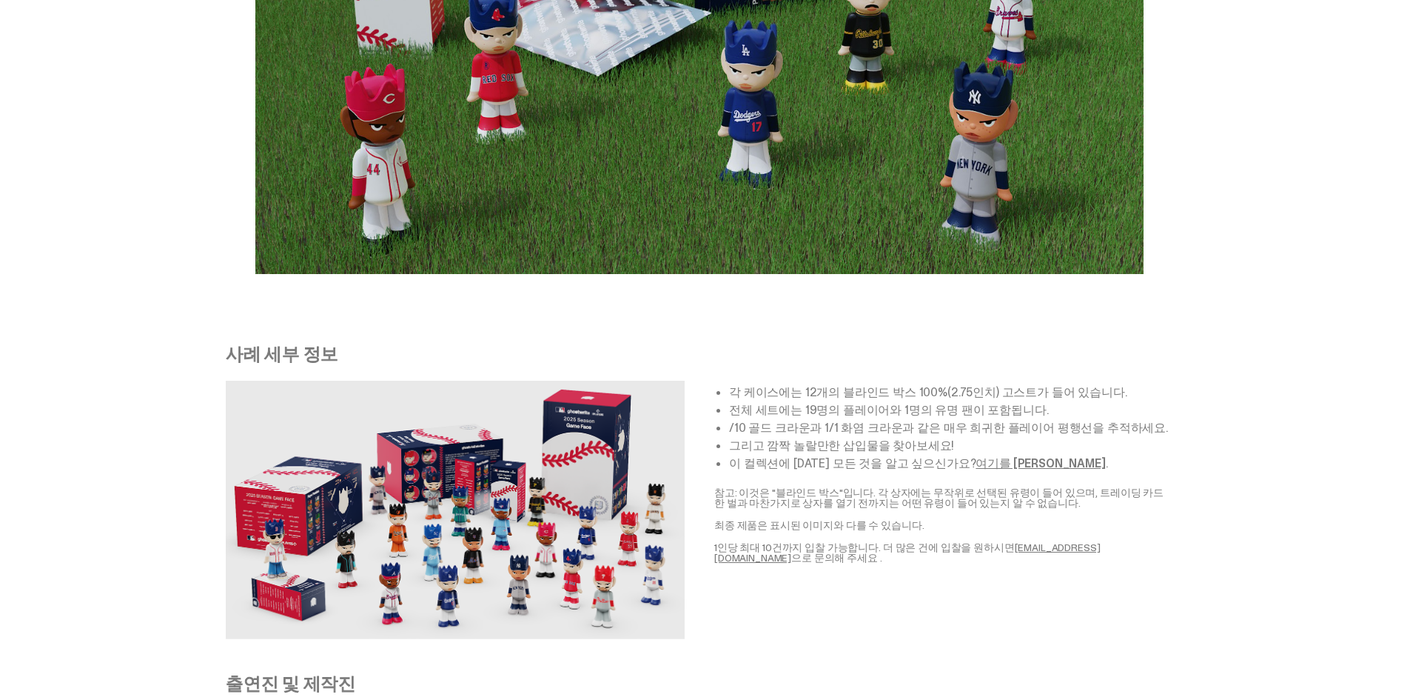
click at [1072, 455] on ul "각 케이스에는 12개의 블라인드 박스 100%(2.75인치) 고스트가 들어 있습니다. 전체 세트에는 19명의 플레이어와 1명의 유명 팬이 포함…" at bounding box center [951, 427] width 444 height 83
drag, startPoint x: 1084, startPoint y: 424, endPoint x: 1022, endPoint y: 423, distance: 62.2
click at [1022, 424] on font "/10 골드 크라운과 1/1 화염 크라운과 같은 매우 희귀한 플레이어 평행선을 추적하세요." at bounding box center [948, 428] width 439 height 16
click at [1005, 465] on font "여기를 [PERSON_NAME]" at bounding box center [1041, 463] width 130 height 16
